Goal: Task Accomplishment & Management: Use online tool/utility

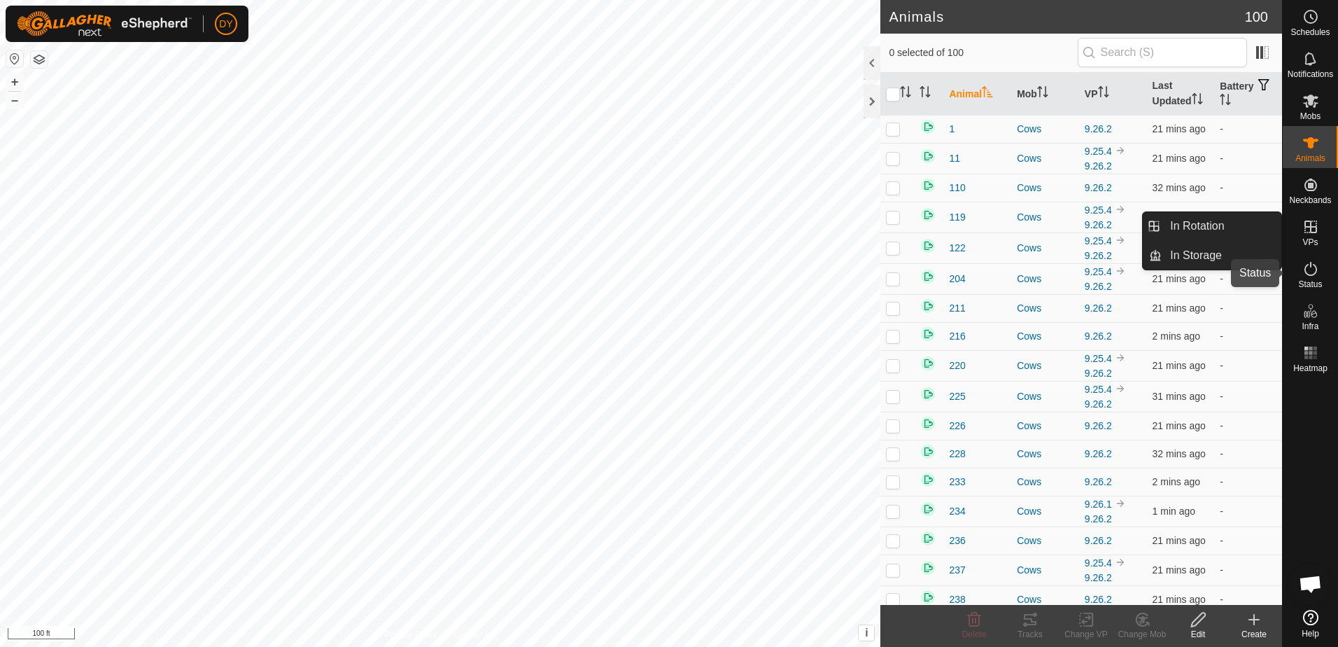
click at [1317, 273] on icon at bounding box center [1311, 268] width 17 height 17
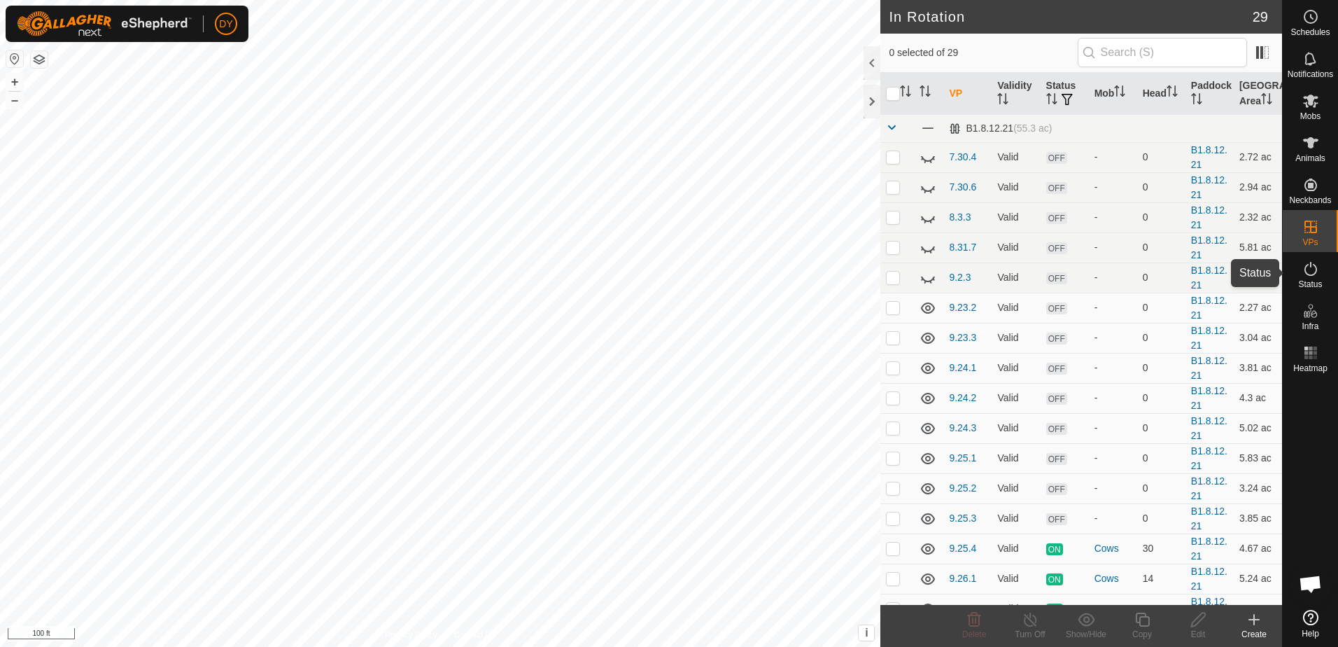
click at [1314, 278] on es-activation-svg-icon at bounding box center [1310, 269] width 25 height 22
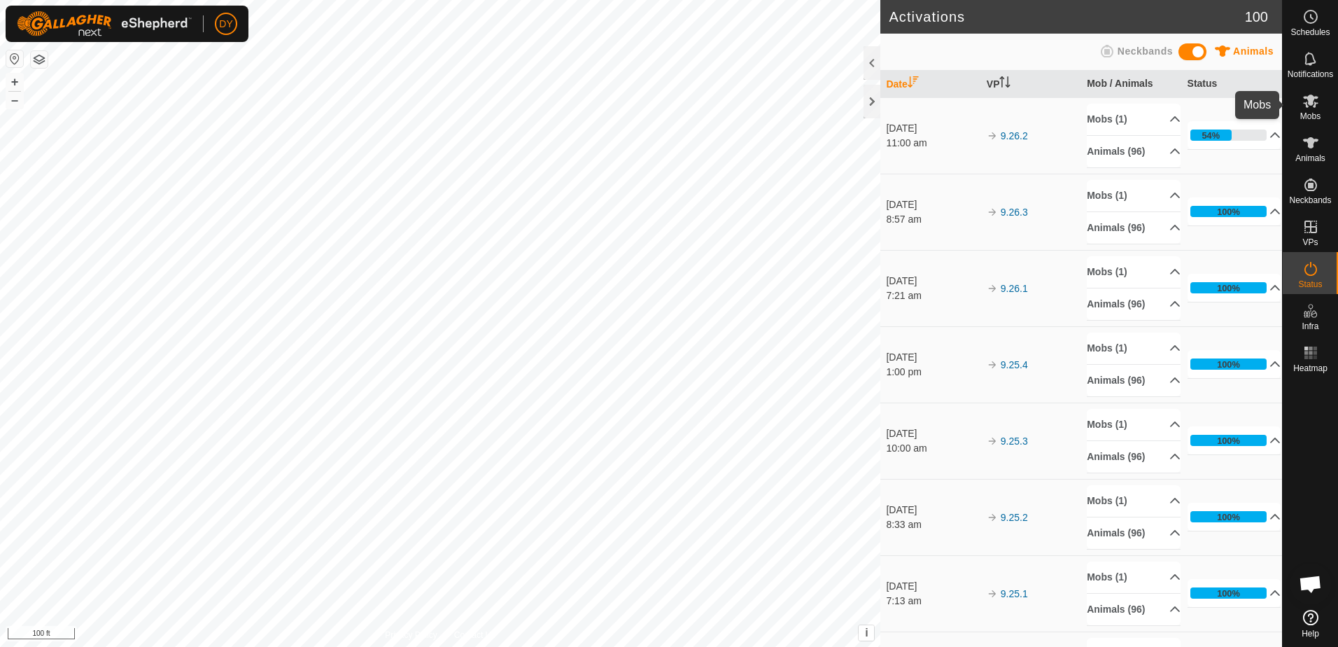
click at [1311, 106] on icon at bounding box center [1311, 100] width 17 height 17
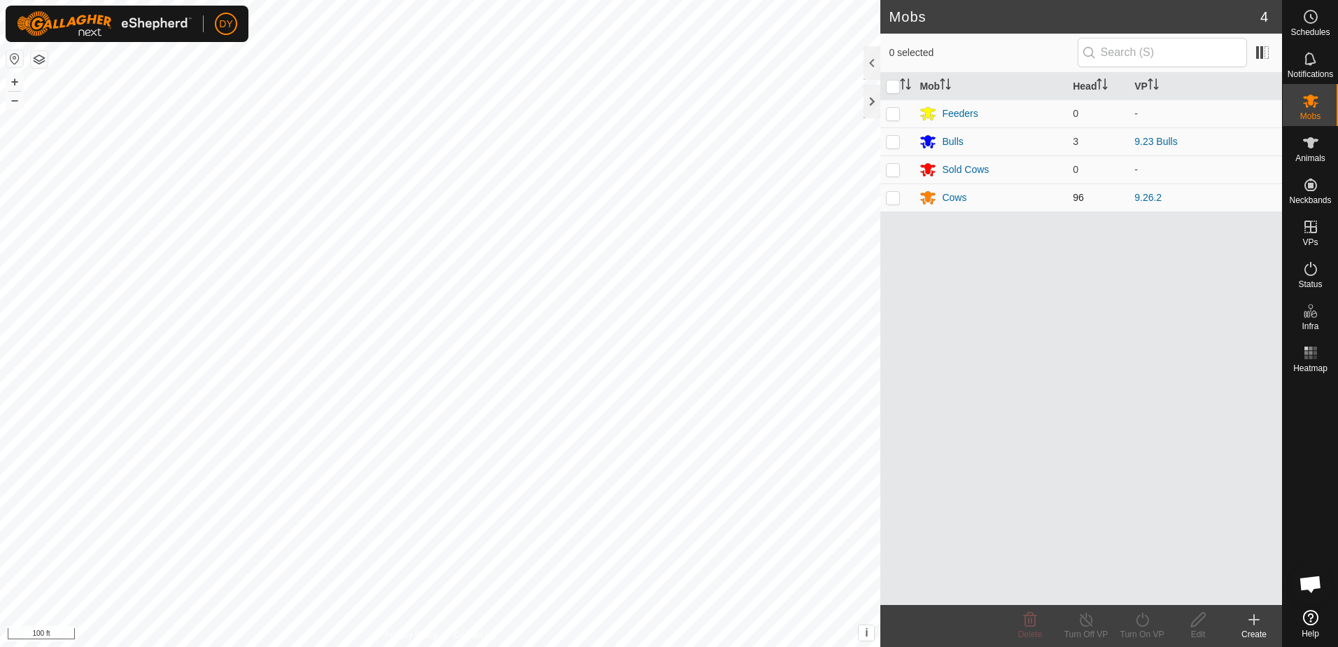
click at [897, 200] on p-checkbox at bounding box center [893, 197] width 14 height 11
checkbox input "true"
click at [1135, 627] on div "Turn On VP" at bounding box center [1142, 626] width 56 height 42
drag, startPoint x: 1135, startPoint y: 627, endPoint x: 1128, endPoint y: 592, distance: 35.7
click at [1128, 592] on link "Now" at bounding box center [1184, 589] width 139 height 28
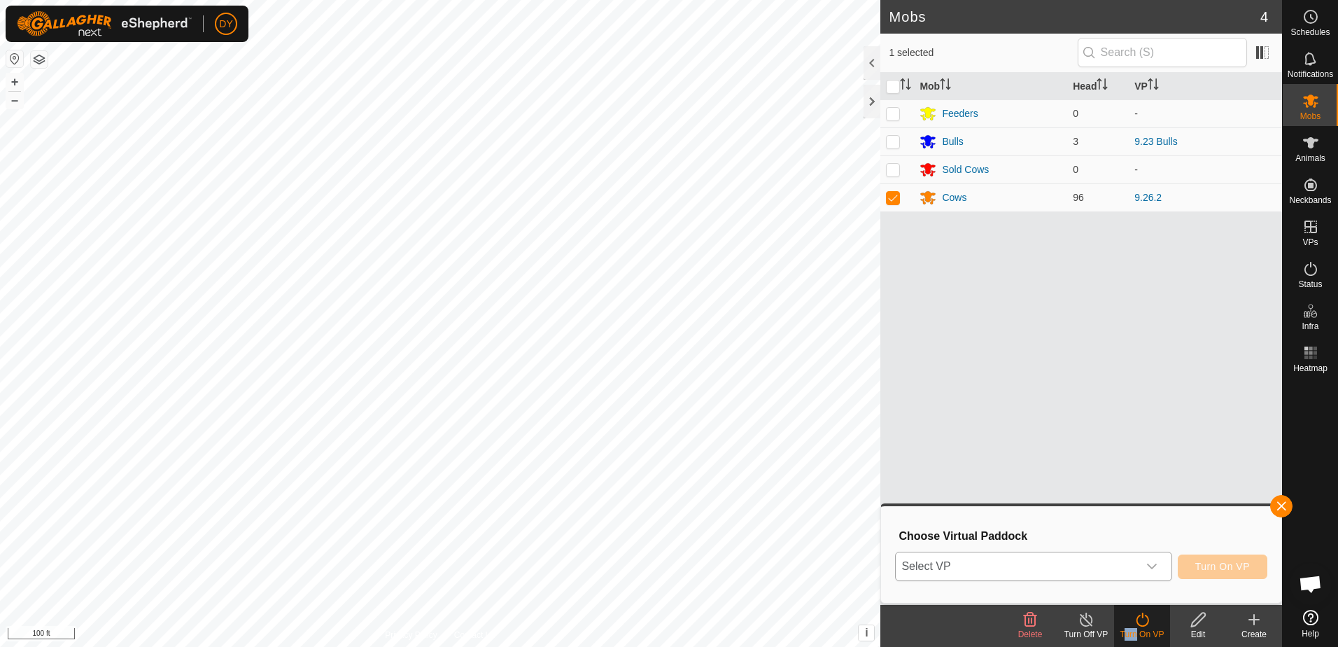
click at [1132, 570] on span "Select VP" at bounding box center [1016, 566] width 241 height 28
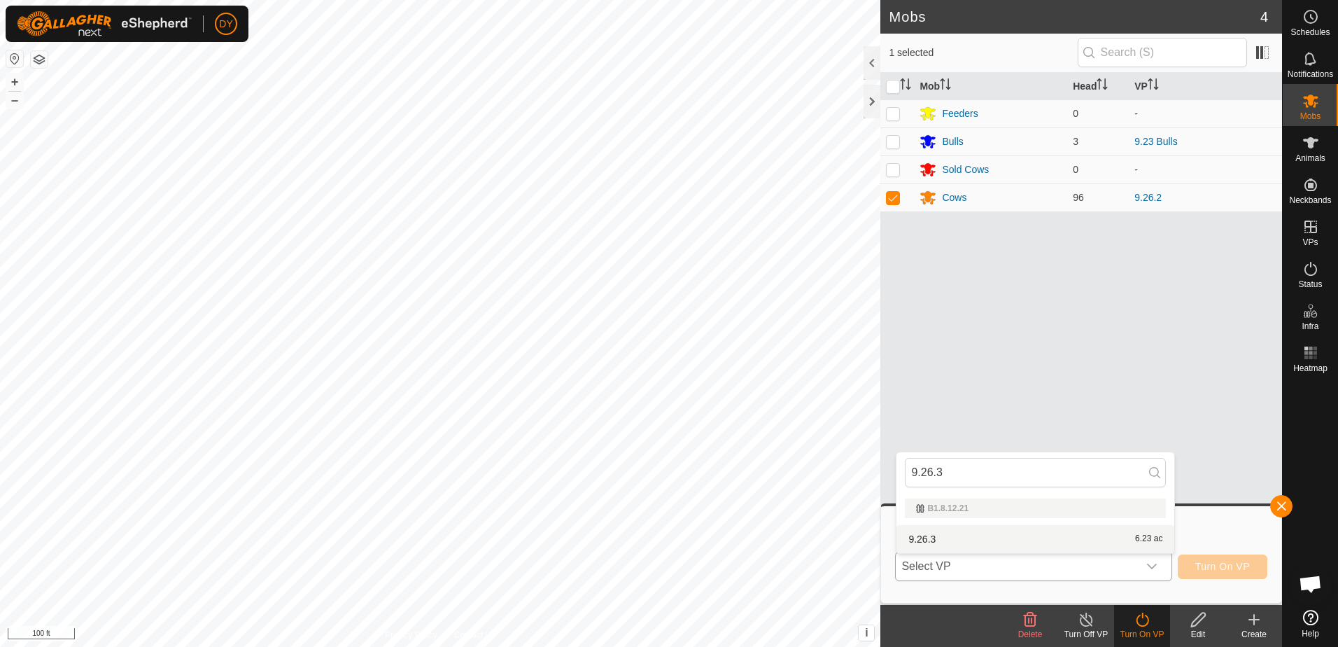
type input "9.26.3"
click at [946, 541] on li "9.26.3 6.23 ac" at bounding box center [1036, 539] width 278 height 28
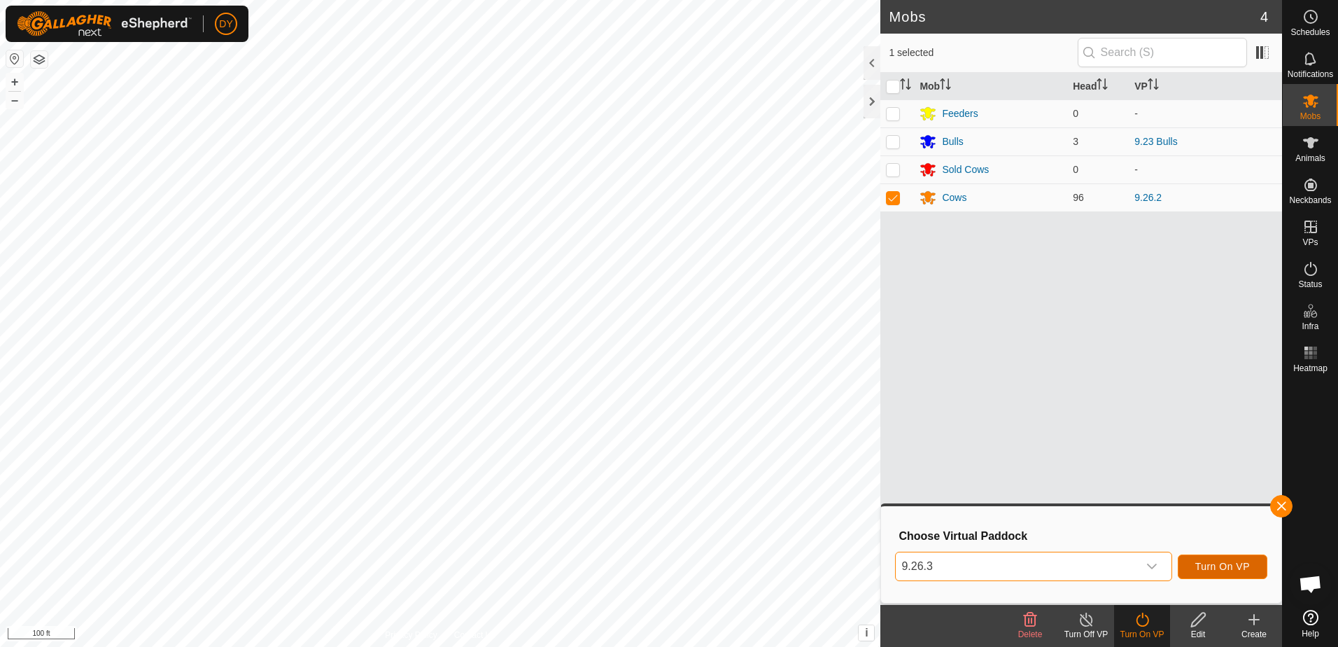
click at [1216, 568] on span "Turn On VP" at bounding box center [1223, 566] width 55 height 11
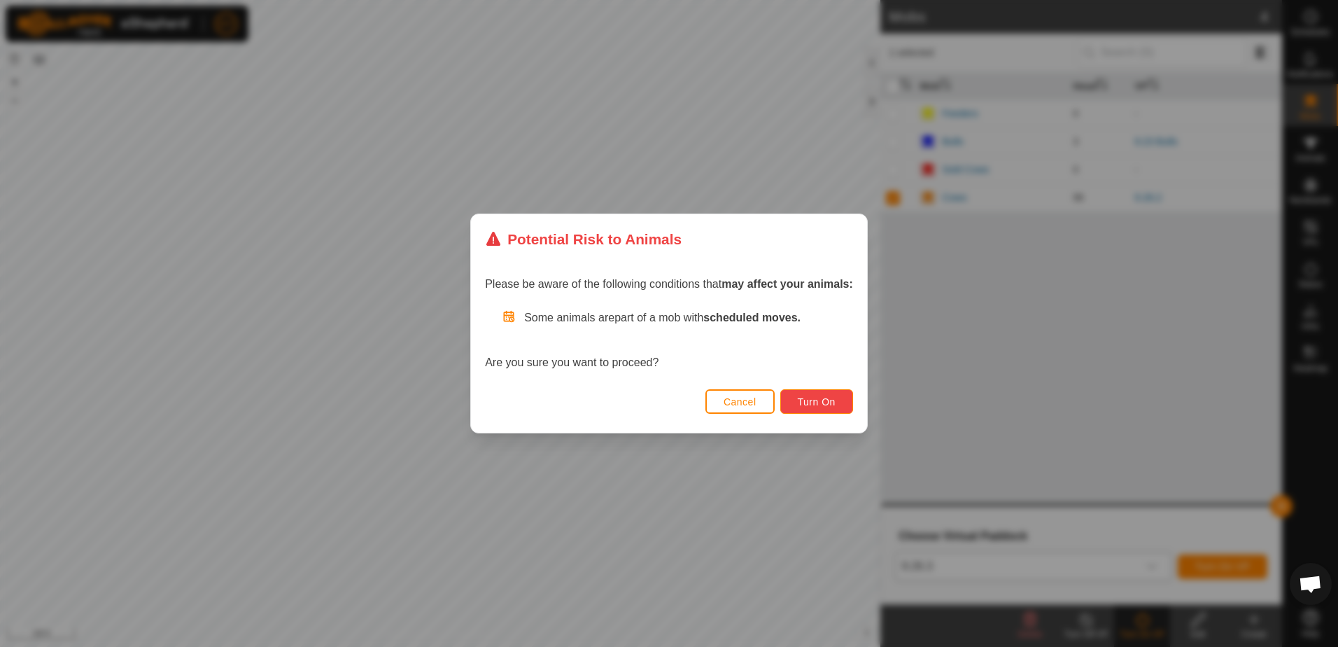
click at [828, 403] on span "Turn On" at bounding box center [817, 401] width 38 height 11
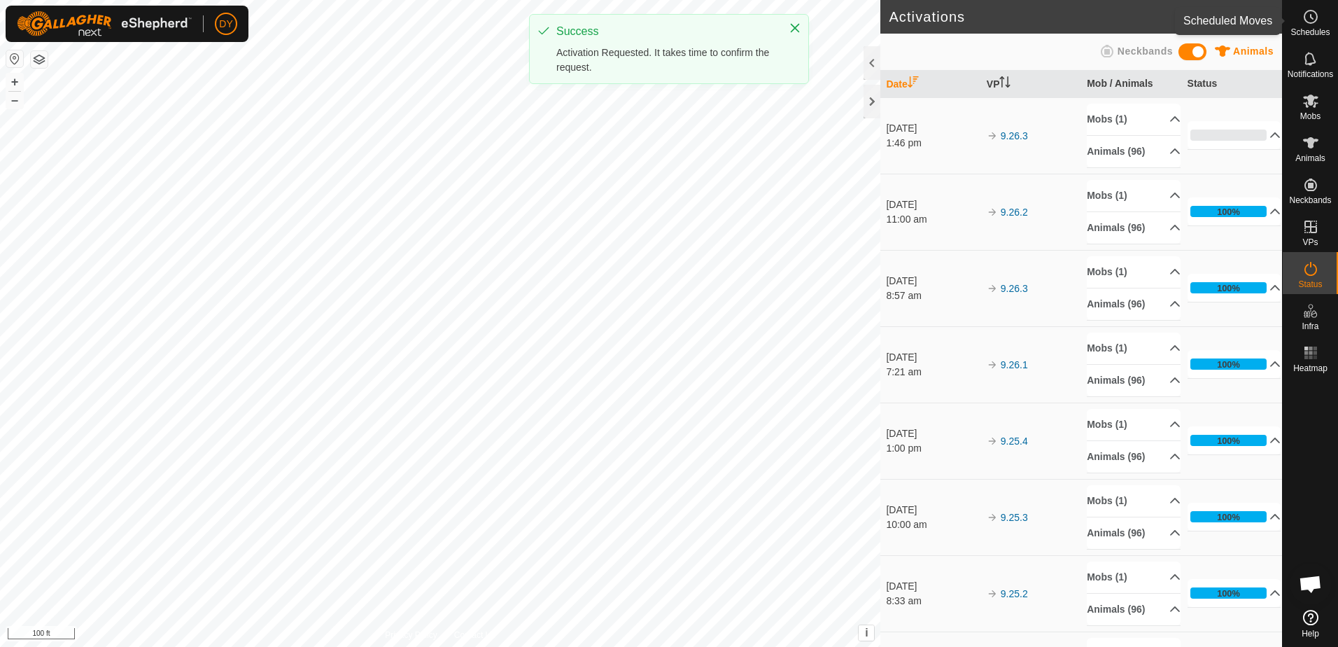
click at [1304, 24] on icon at bounding box center [1311, 16] width 17 height 17
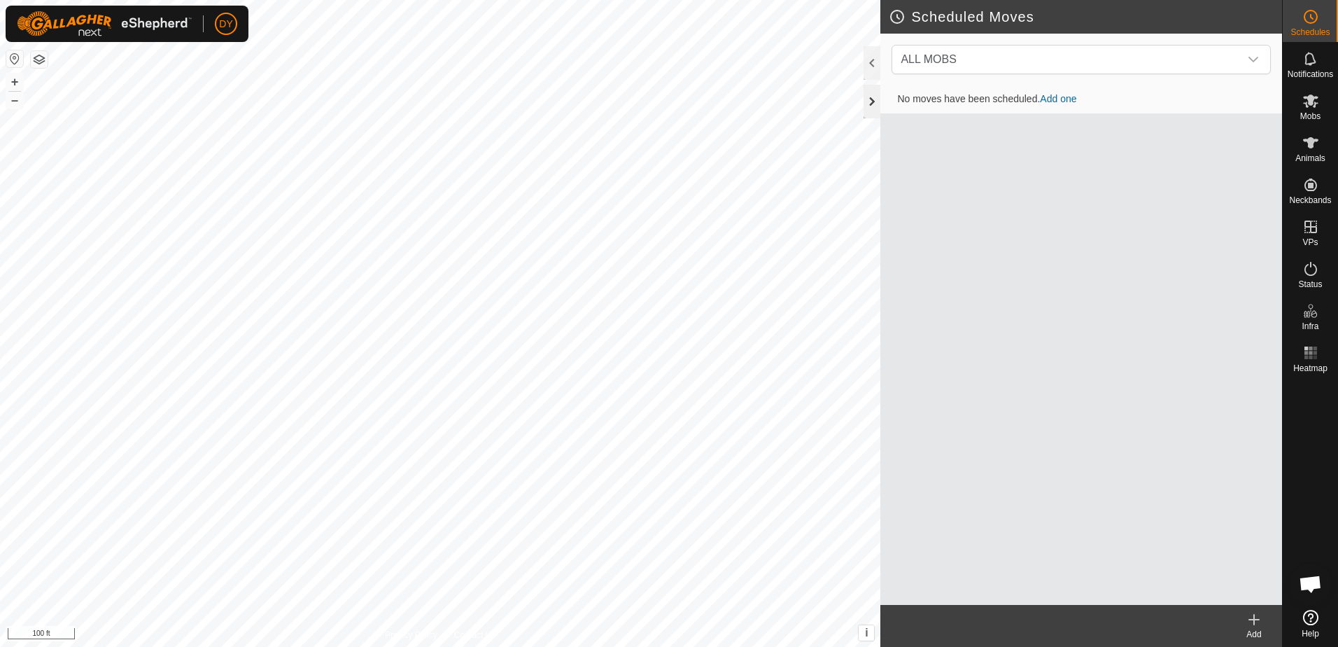
click at [873, 99] on div at bounding box center [872, 102] width 17 height 34
